Goal: Task Accomplishment & Management: Manage account settings

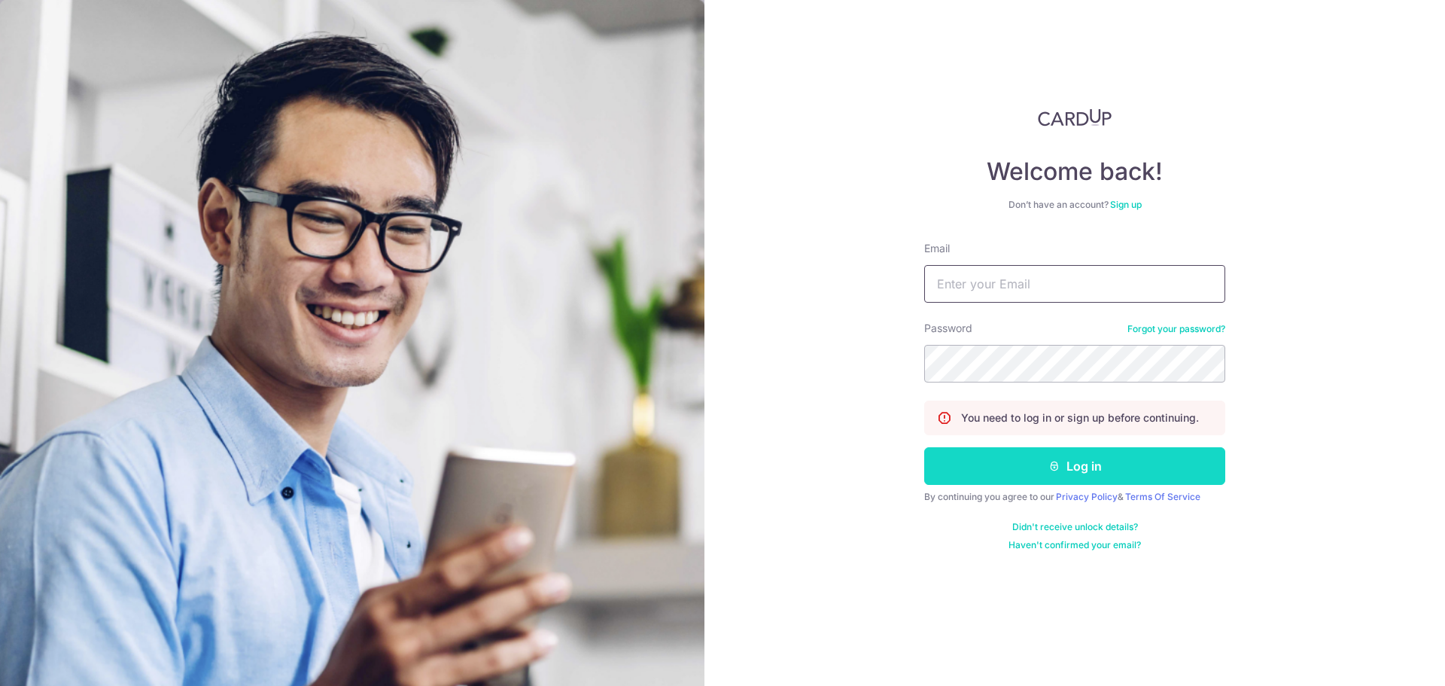
type input "[PERSON_NAME][EMAIL_ADDRESS][PERSON_NAME][DOMAIN_NAME]"
click at [993, 458] on button "Log in" at bounding box center [1074, 466] width 301 height 38
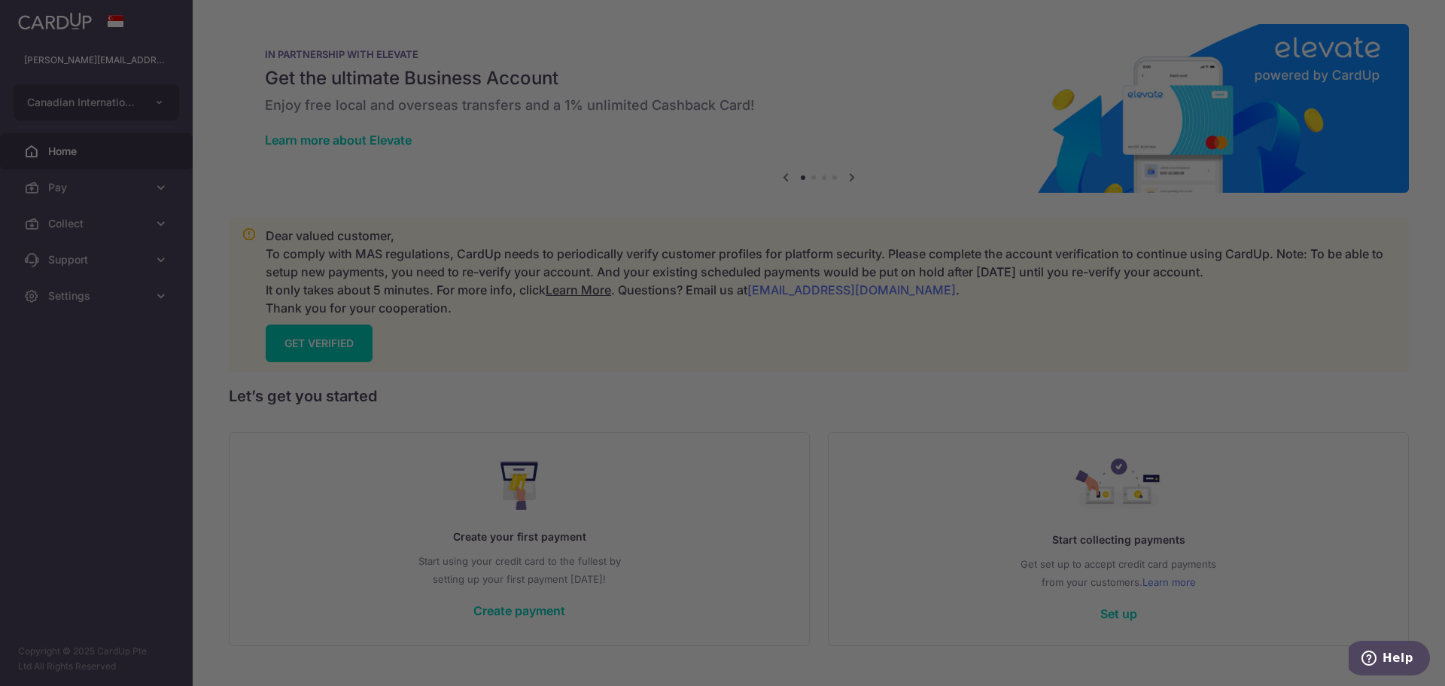
click at [116, 219] on div at bounding box center [730, 346] width 1460 height 693
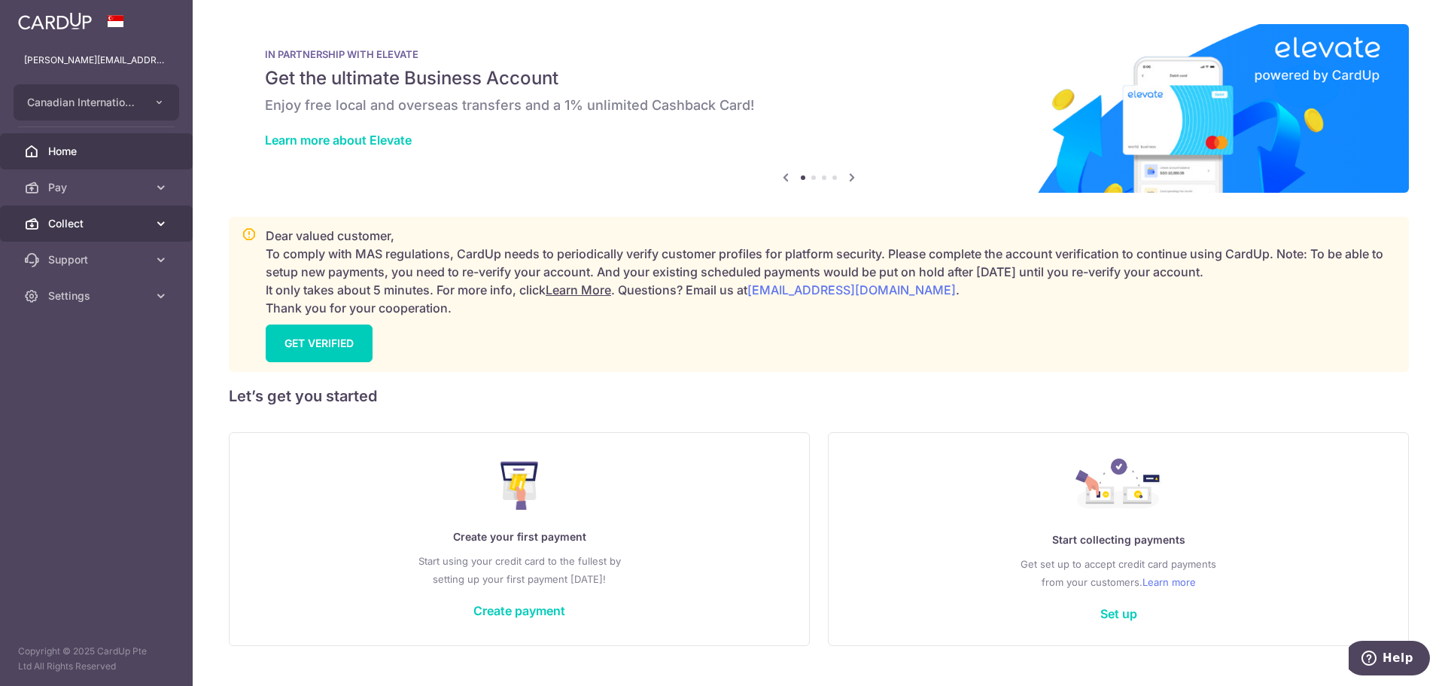
click at [102, 229] on span "Collect" at bounding box center [97, 223] width 99 height 15
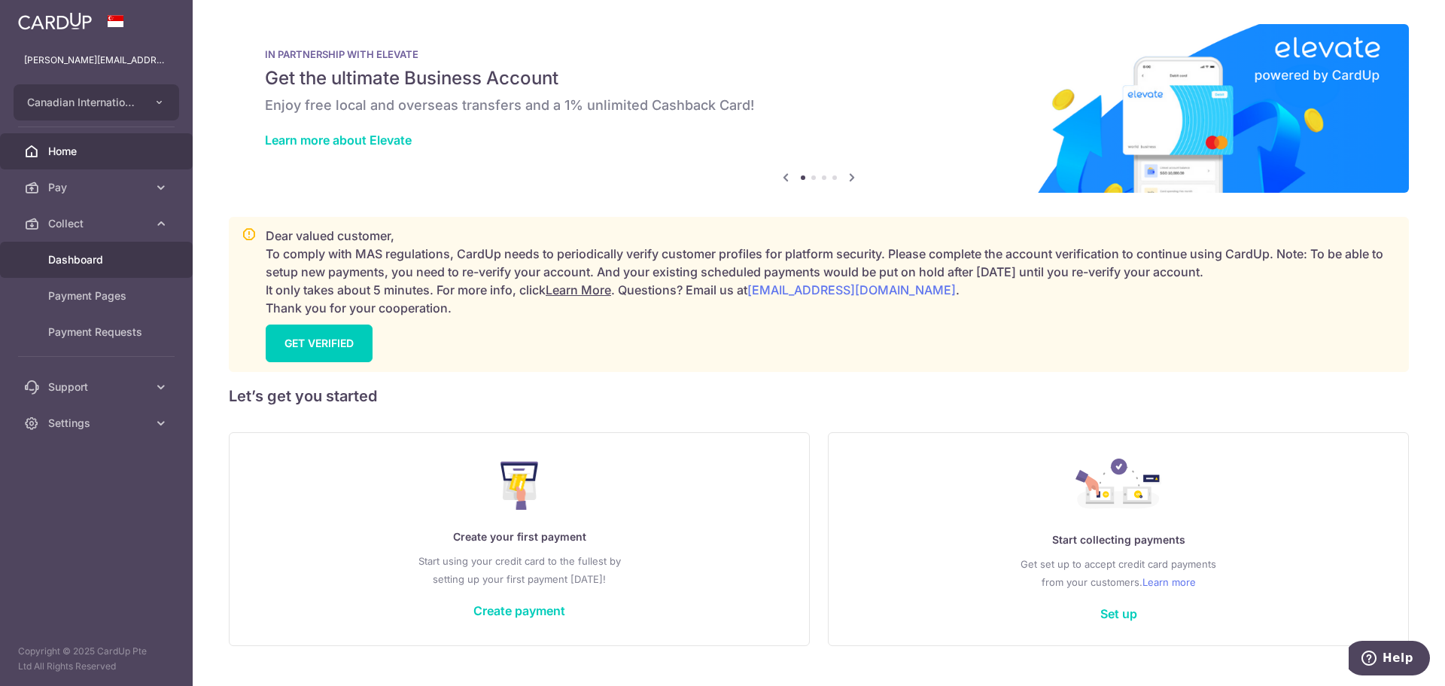
click at [104, 260] on span "Dashboard" at bounding box center [97, 259] width 99 height 15
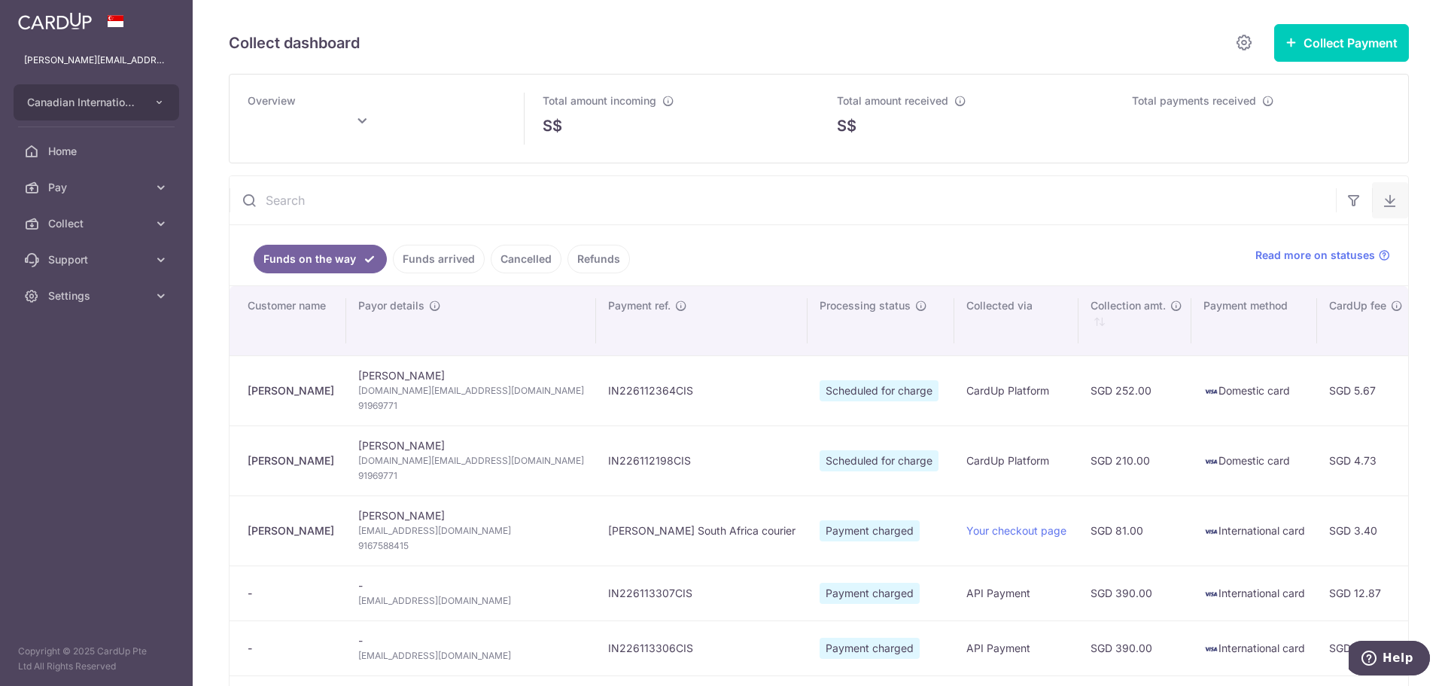
click at [1390, 196] on button "button" at bounding box center [1390, 200] width 36 height 36
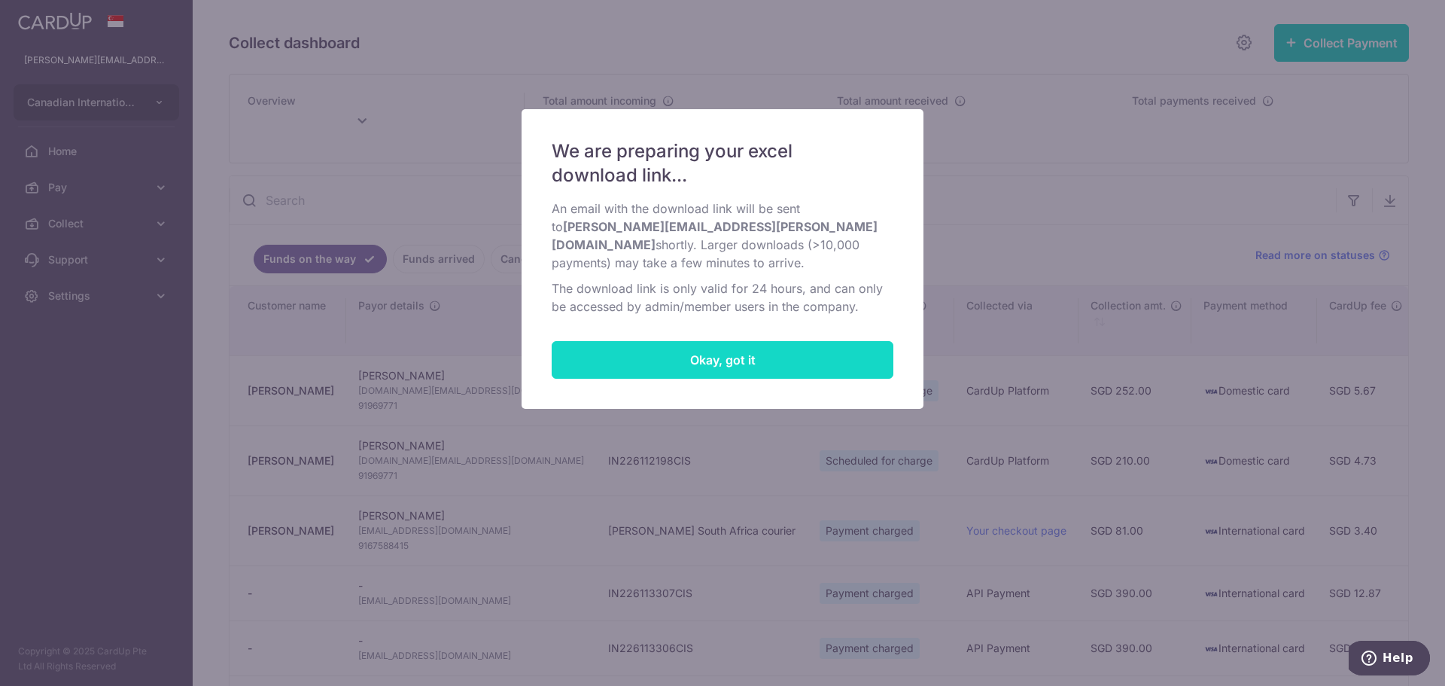
click at [850, 341] on button "Okay, got it" at bounding box center [723, 360] width 342 height 38
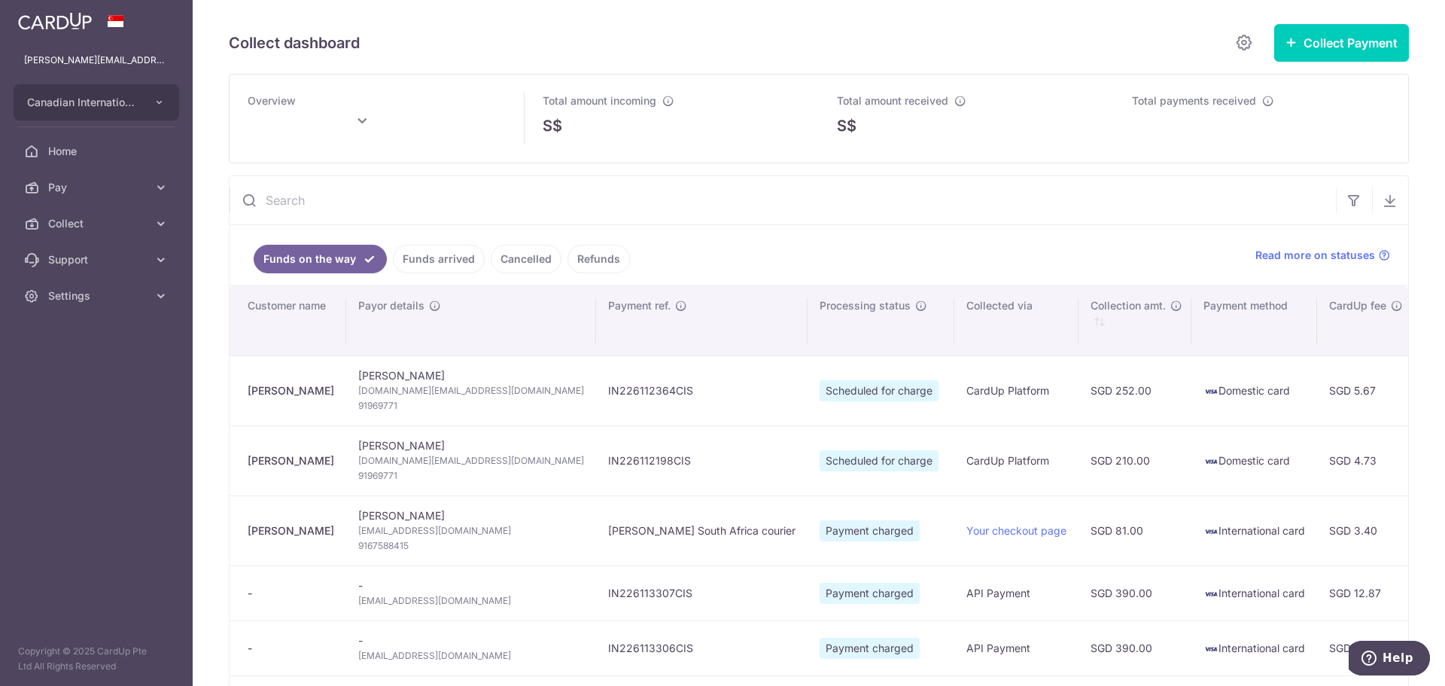
type input "[DATE]"
